Goal: Information Seeking & Learning: Find specific fact

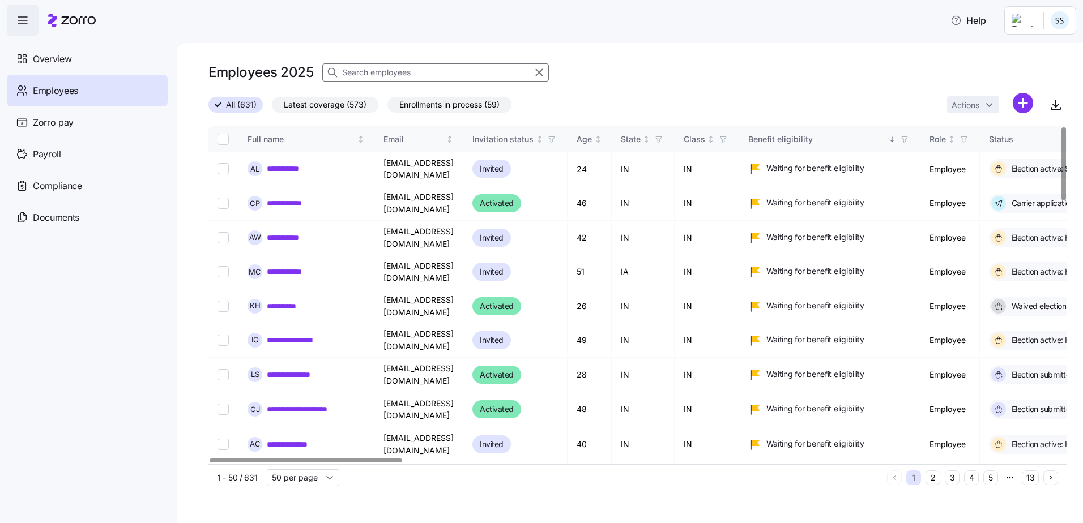
click at [364, 70] on input at bounding box center [435, 72] width 226 height 18
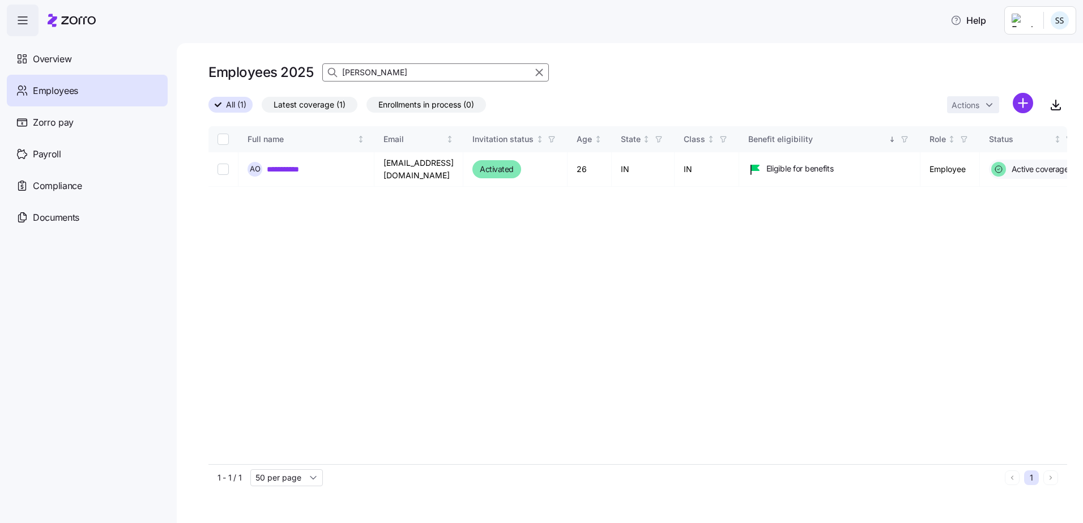
type input "[PERSON_NAME]"
click at [272, 249] on div "**********" at bounding box center [637, 295] width 858 height 338
click at [541, 77] on icon "button" at bounding box center [539, 73] width 12 height 14
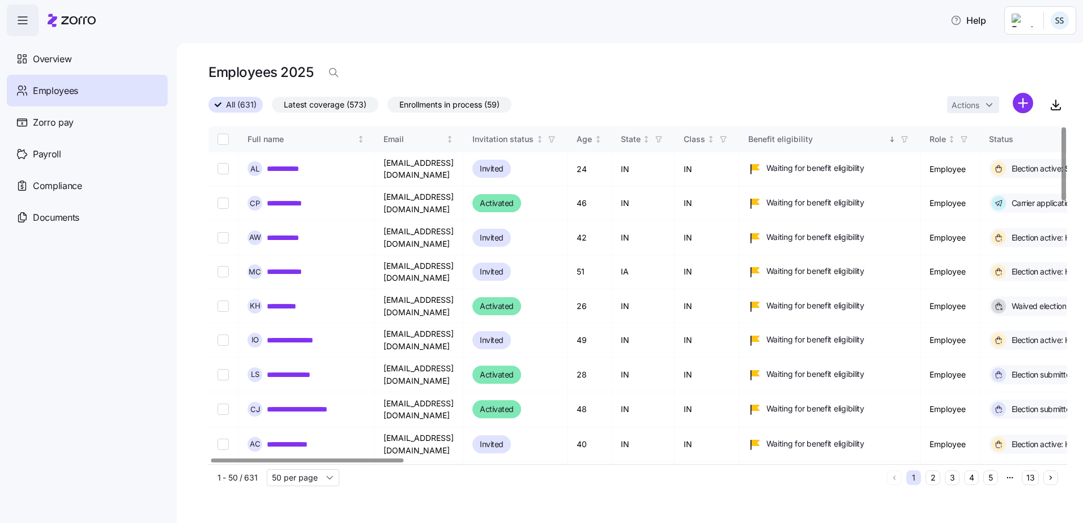
scroll to position [0, 1064]
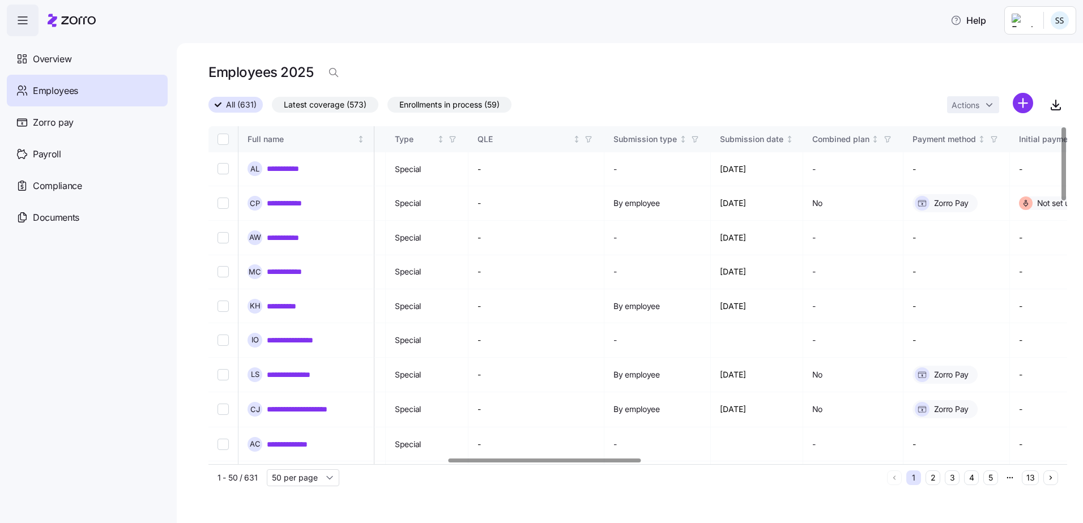
click at [615, 463] on div at bounding box center [544, 461] width 193 height 4
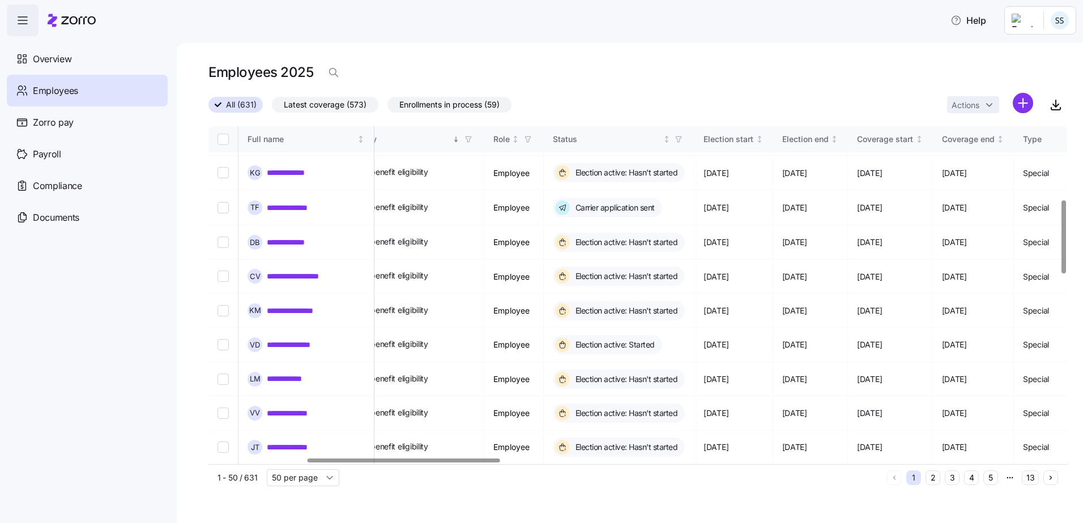
click at [480, 463] on div at bounding box center [403, 461] width 193 height 4
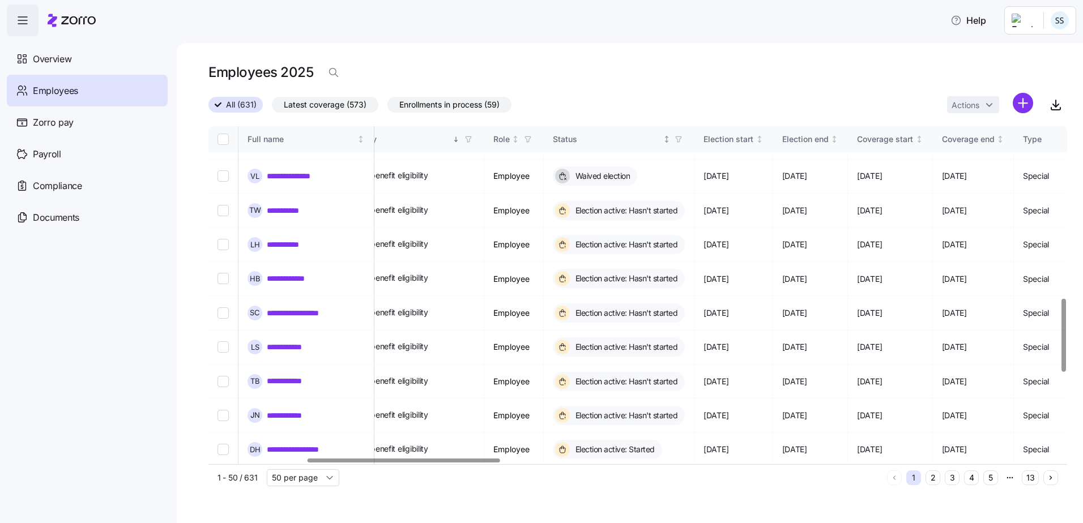
scroll to position [849, 436]
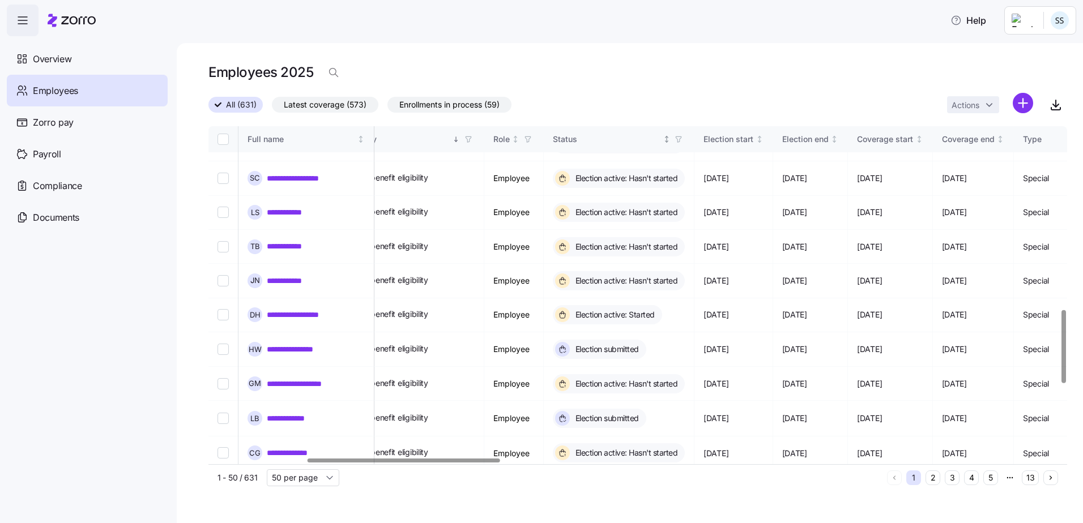
click at [685, 135] on span "button" at bounding box center [678, 139] width 12 height 12
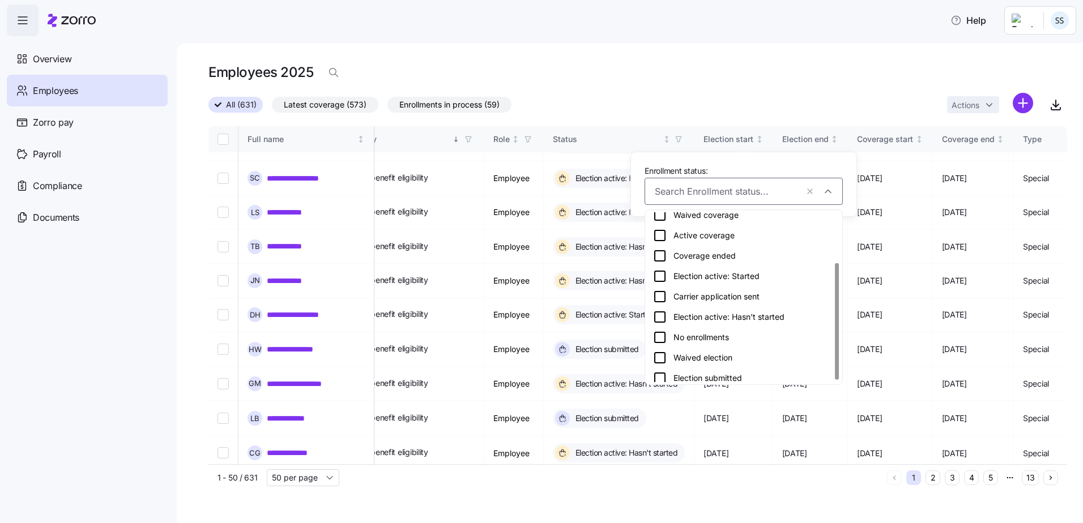
scroll to position [75, 0]
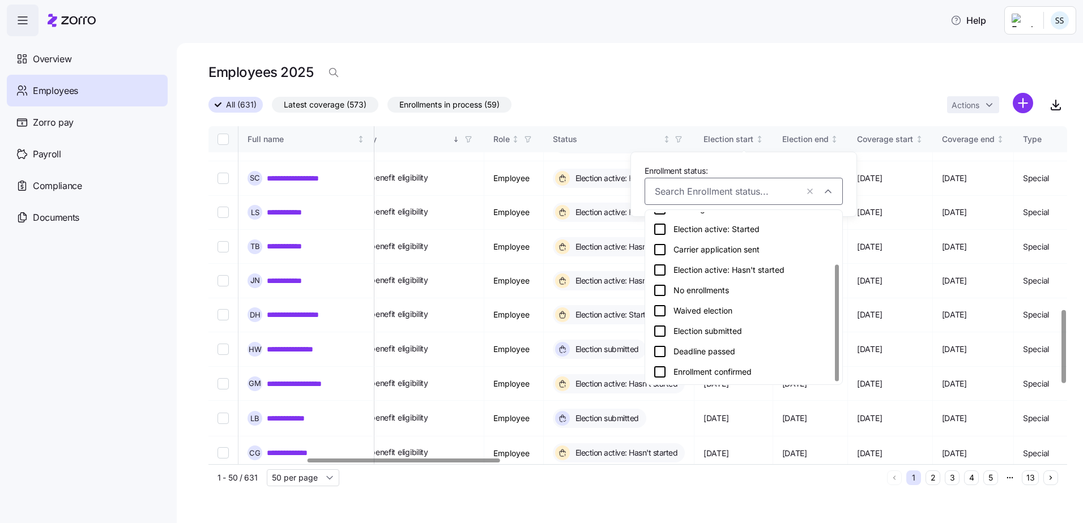
click at [685, 69] on div "Employees 2025" at bounding box center [637, 72] width 858 height 23
